Goal: Find specific page/section: Find specific page/section

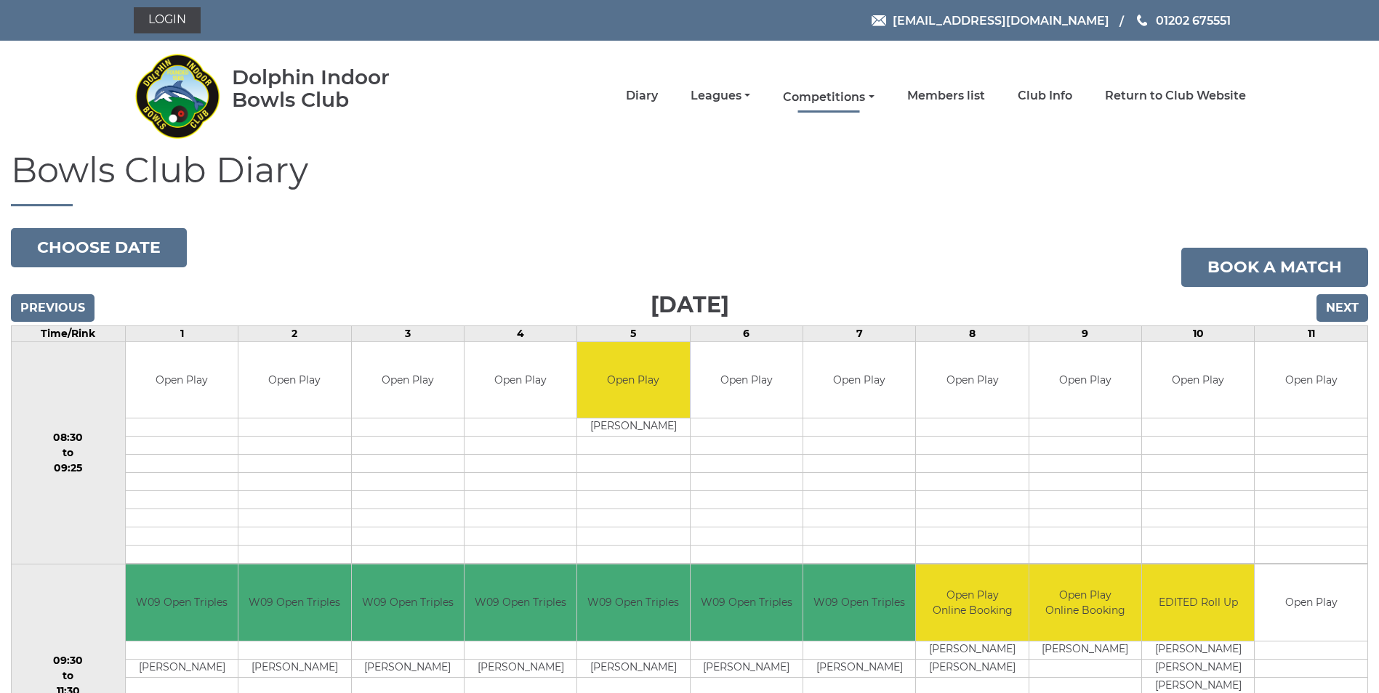
click at [858, 99] on link "Competitions" at bounding box center [828, 97] width 91 height 16
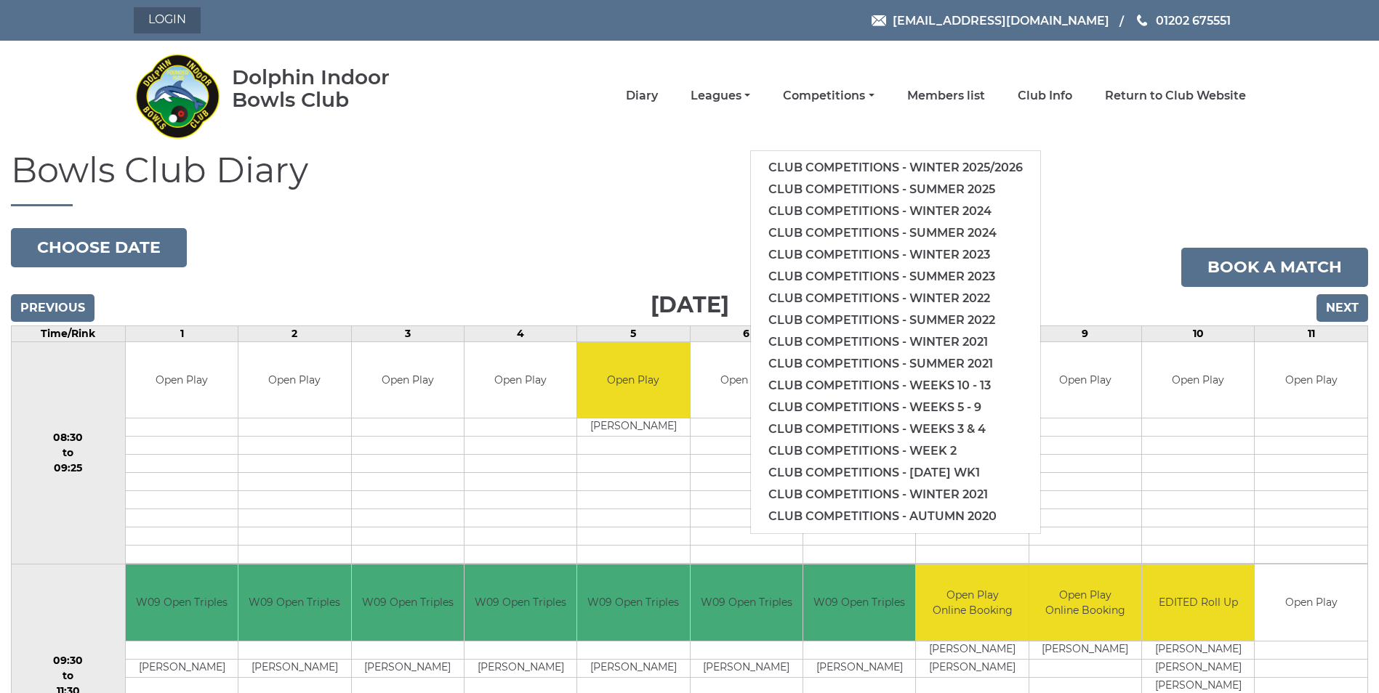
click at [189, 28] on link "Login" at bounding box center [167, 20] width 67 height 26
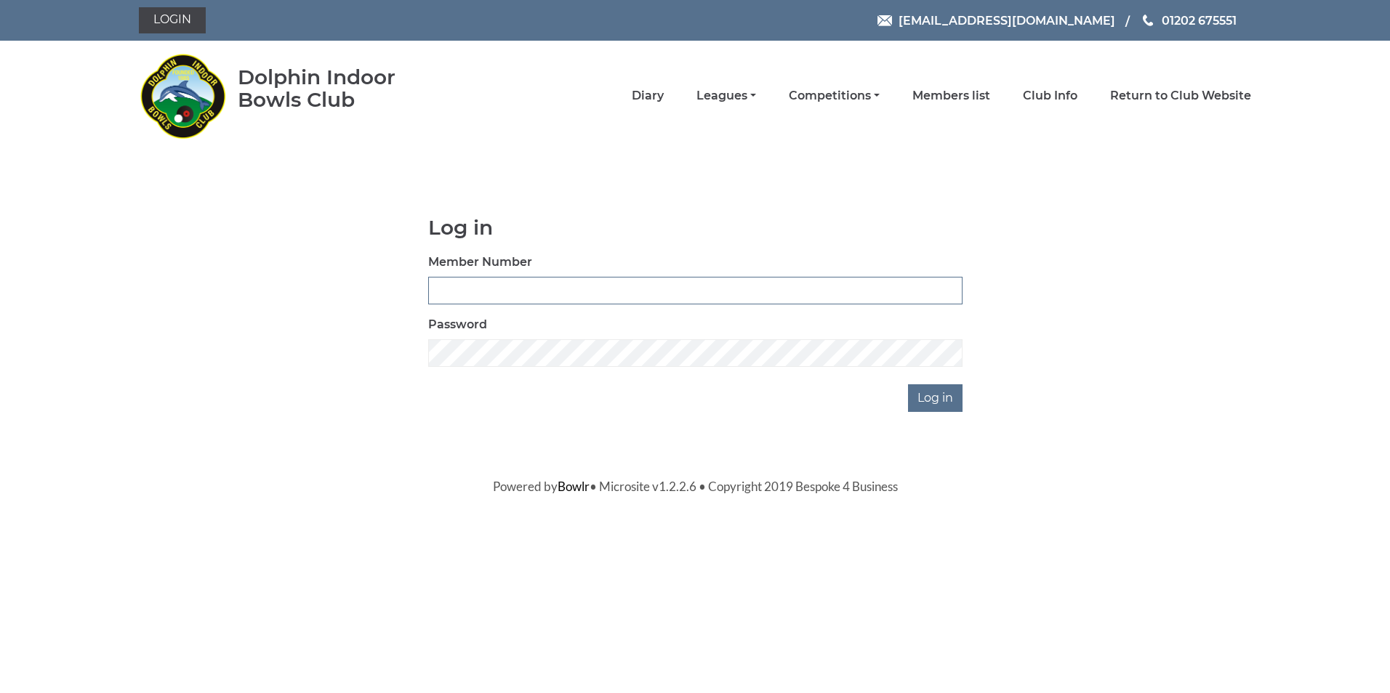
click at [483, 301] on input "Member Number" at bounding box center [695, 291] width 534 height 28
type input "3054"
click at [908, 384] on input "Log in" at bounding box center [935, 398] width 55 height 28
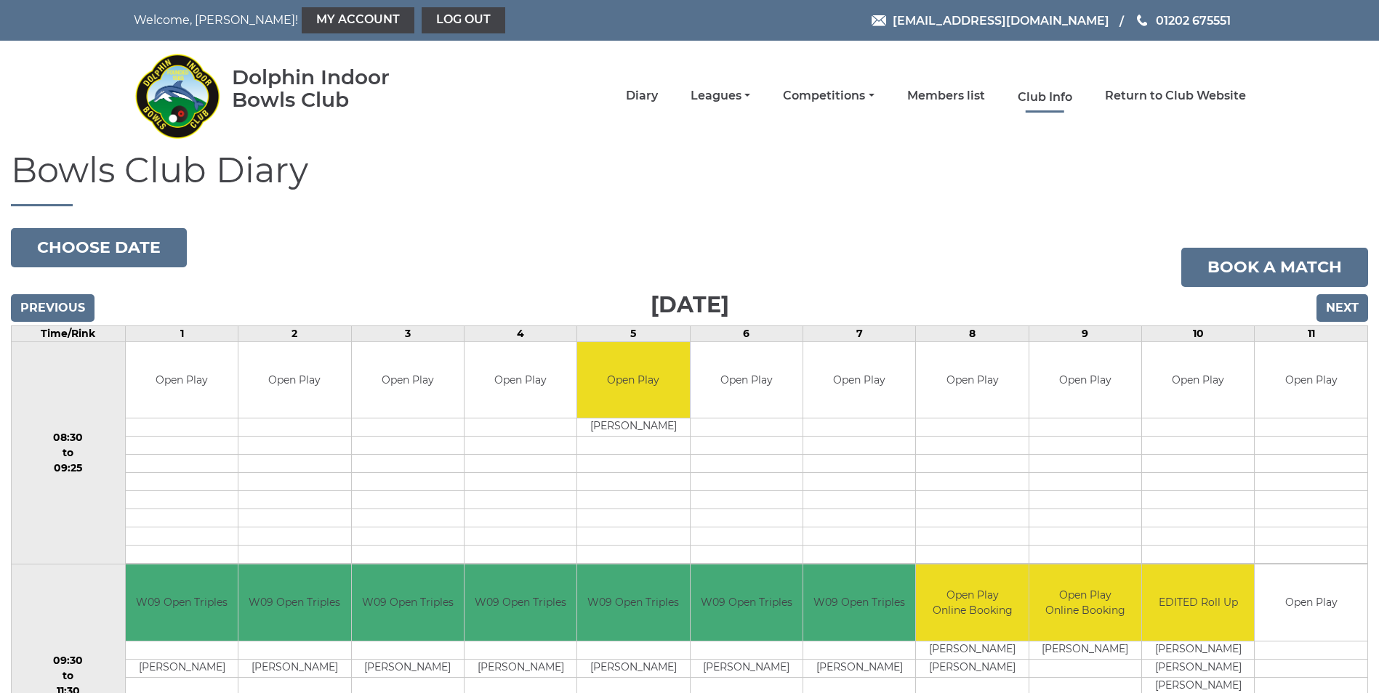
click at [1042, 100] on link "Club Info" at bounding box center [1045, 97] width 55 height 16
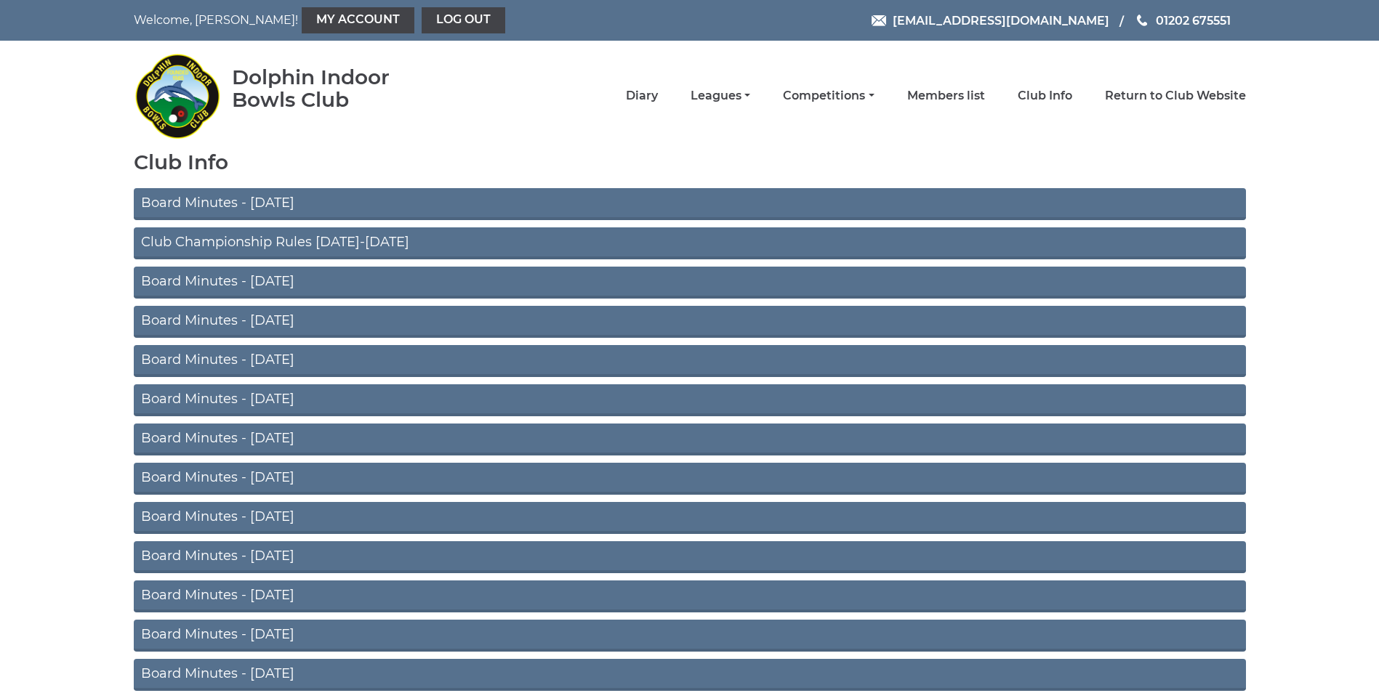
click at [358, 240] on link "Club Championship Rules 2025-2026" at bounding box center [690, 244] width 1112 height 32
